Goal: Find specific page/section: Find specific page/section

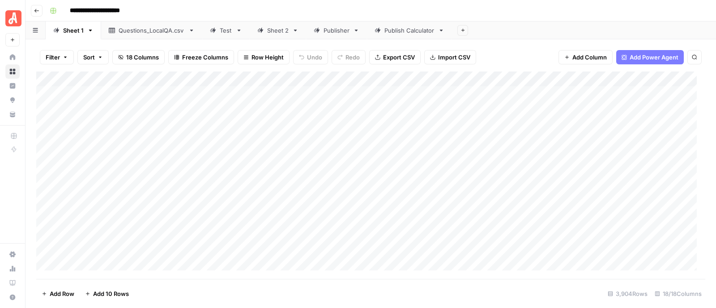
click at [267, 30] on div "Sheet 2" at bounding box center [277, 30] width 21 height 9
click at [265, 31] on div "Sheet 2" at bounding box center [272, 30] width 31 height 9
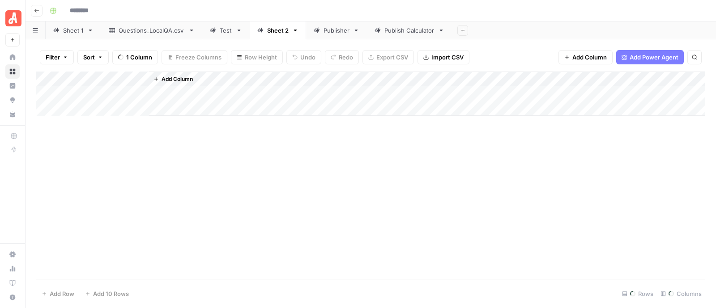
type input "**********"
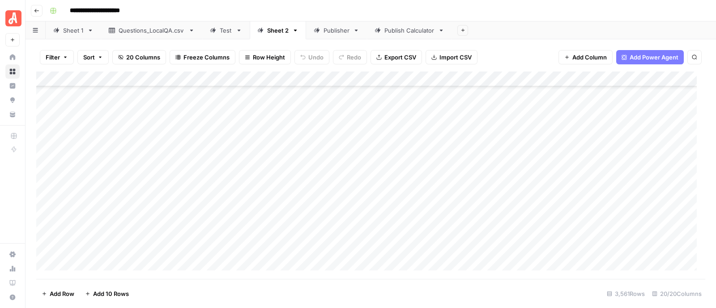
scroll to position [50981, 0]
